Goal: Find specific page/section: Find specific page/section

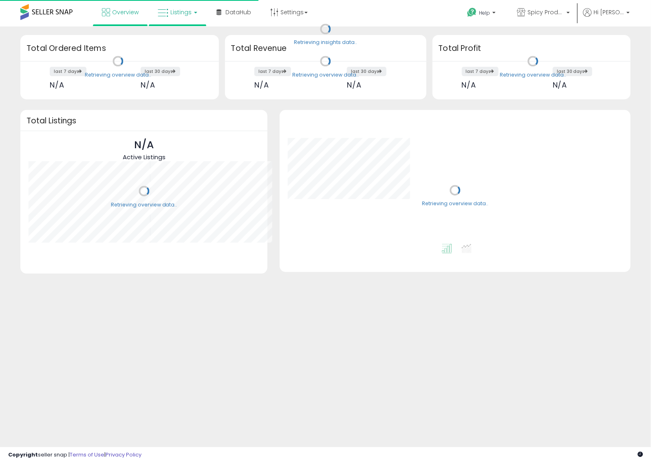
click at [184, 11] on span "Listings" at bounding box center [180, 12] width 21 height 8
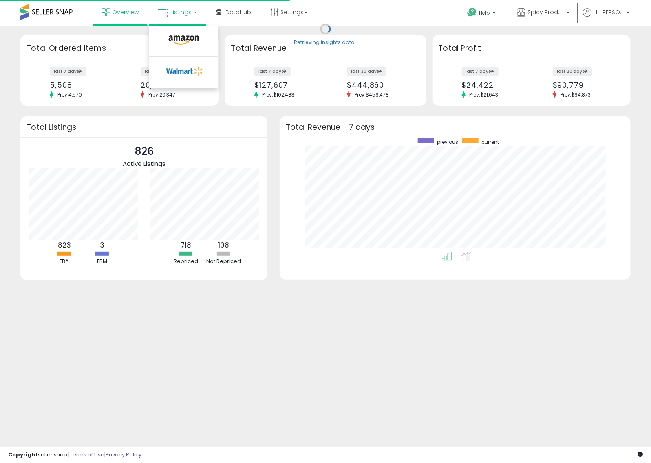
scroll to position [113, 335]
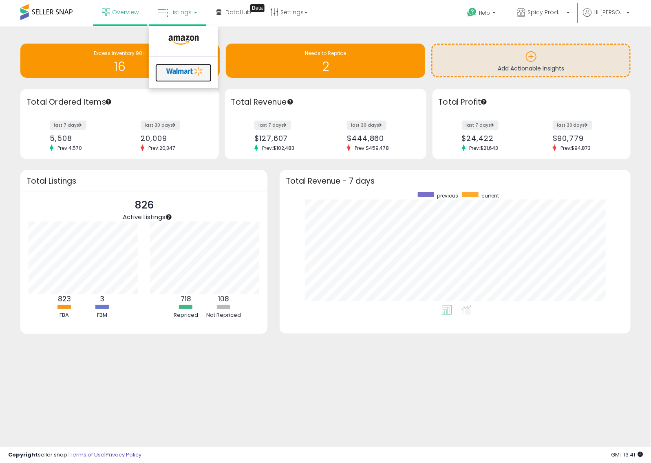
click at [177, 75] on icon at bounding box center [184, 71] width 43 height 12
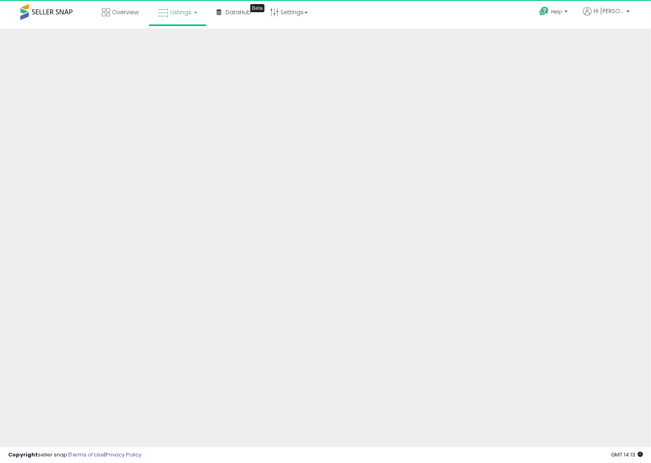
click at [167, 15] on icon at bounding box center [163, 13] width 11 height 11
click at [184, 77] on link at bounding box center [183, 73] width 56 height 18
click at [172, 17] on link "Listings" at bounding box center [178, 12] width 52 height 24
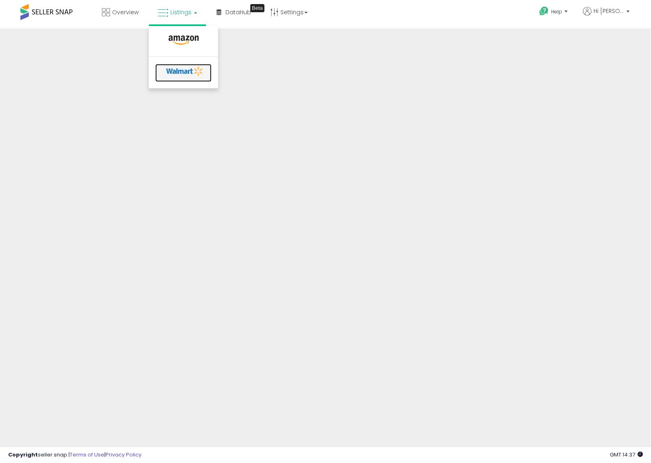
click at [177, 73] on icon at bounding box center [184, 71] width 43 height 12
